Goal: Information Seeking & Learning: Learn about a topic

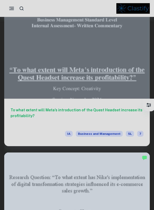
scroll to position [654, 0]
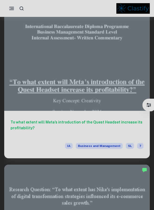
click at [124, 124] on h6 "To what extent will Meta’s introduction of the Quest Headset increase its profi…" at bounding box center [77, 127] width 133 height 17
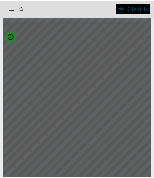
scroll to position [2432, 0]
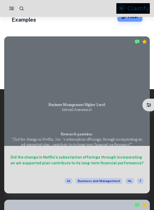
scroll to position [146, 0]
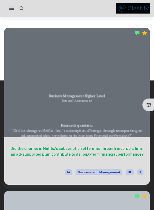
click at [111, 108] on div at bounding box center [77, 83] width 146 height 110
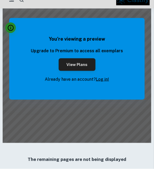
scroll to position [305, 0]
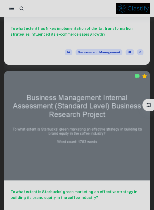
scroll to position [943, 0]
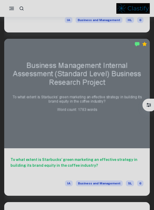
click at [93, 131] on div at bounding box center [77, 94] width 146 height 110
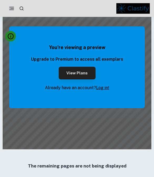
scroll to position [305, 0]
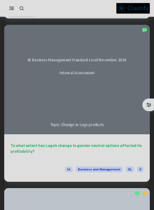
scroll to position [1274, 0]
click at [117, 111] on div at bounding box center [77, 80] width 146 height 110
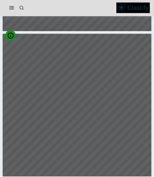
scroll to position [3717, 0]
